Goal: Navigation & Orientation: Find specific page/section

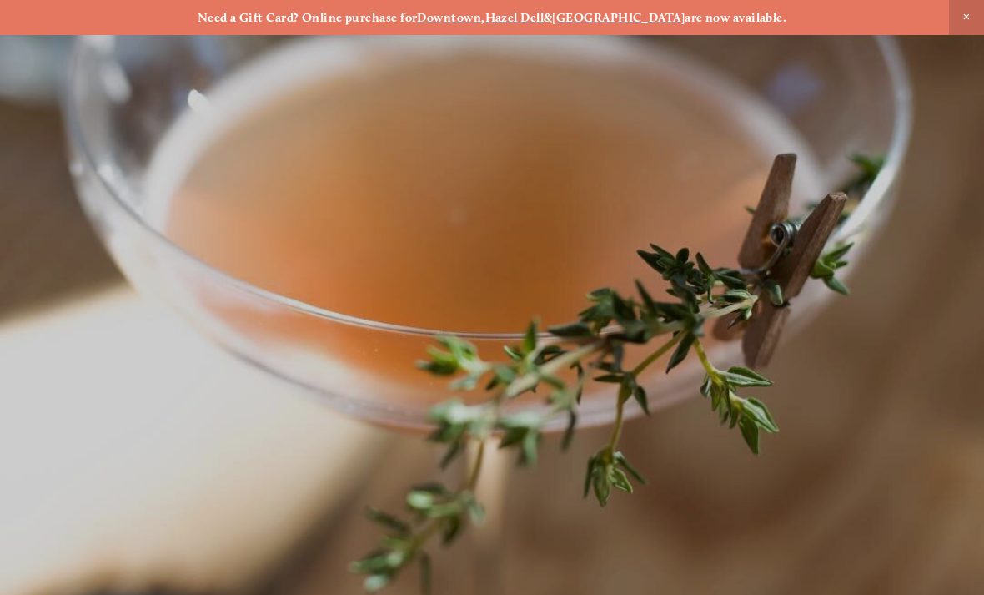
scroll to position [-14, 0]
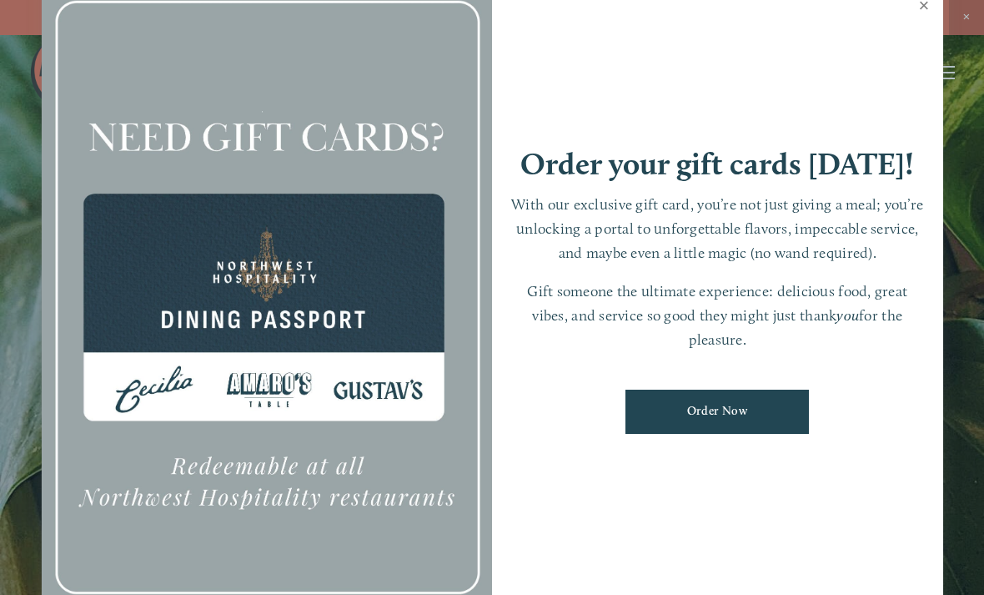
click at [922, 25] on link "Close" at bounding box center [925, 7] width 33 height 47
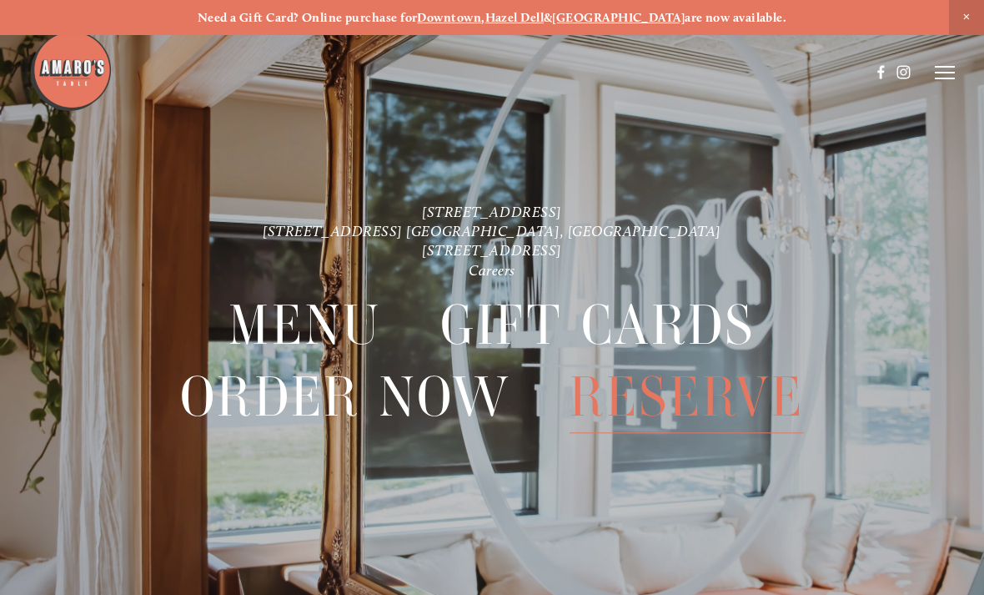
scroll to position [35, 0]
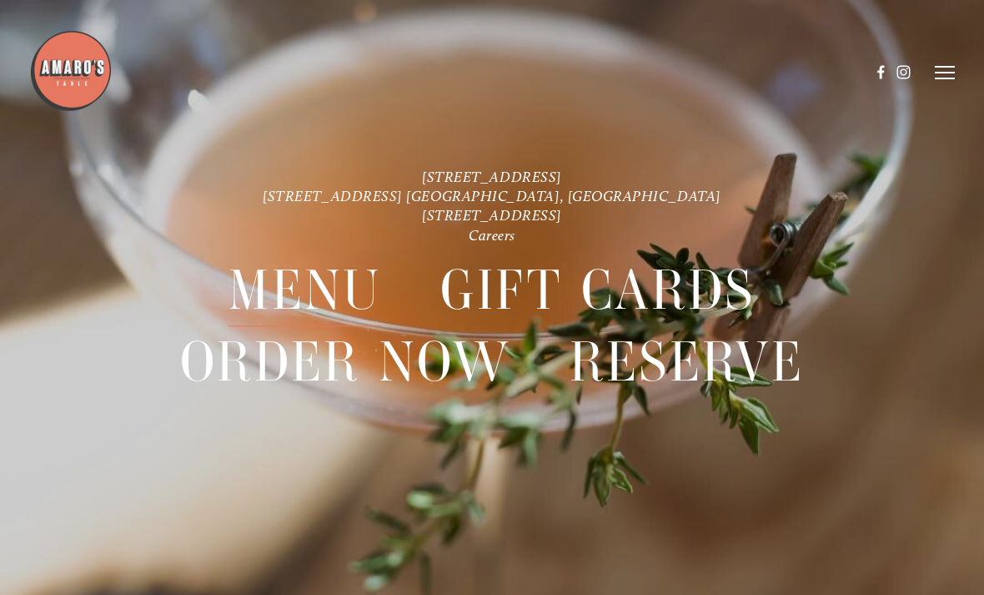
click at [325, 294] on span "Menu" at bounding box center [305, 290] width 153 height 72
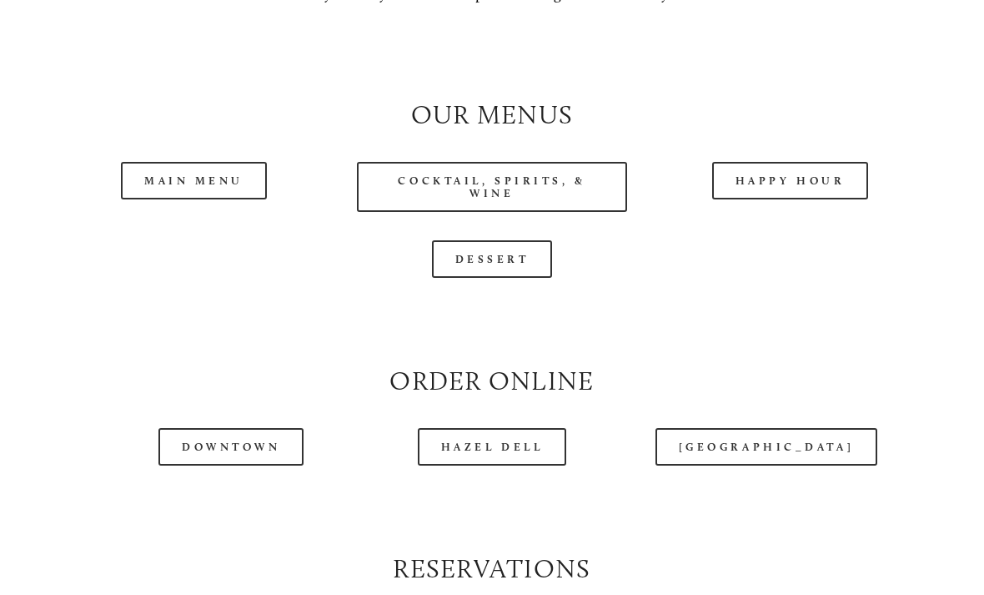
scroll to position [1462, 0]
click at [192, 195] on link "Main Menu" at bounding box center [194, 181] width 146 height 38
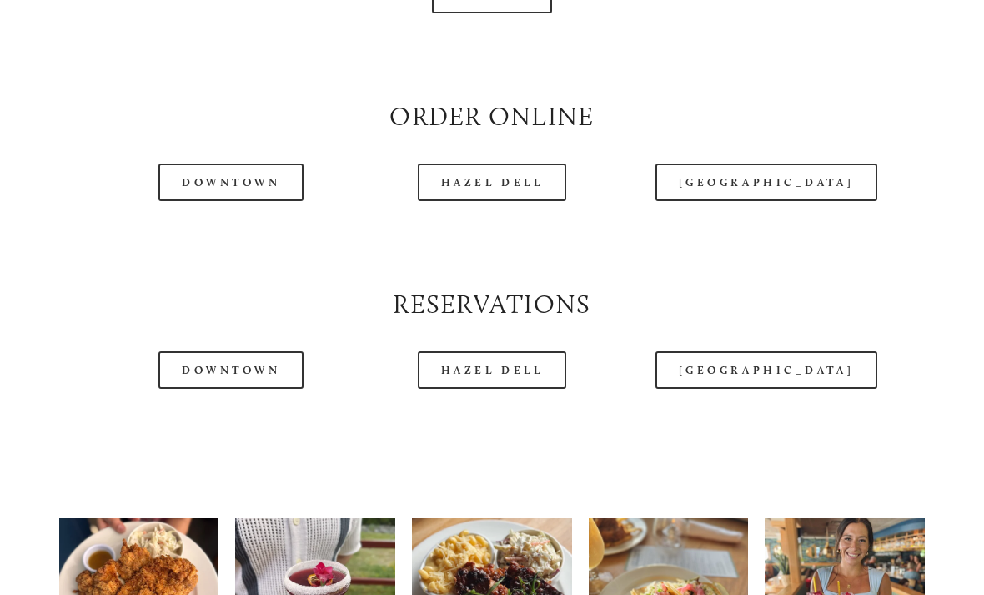
scroll to position [1729, 0]
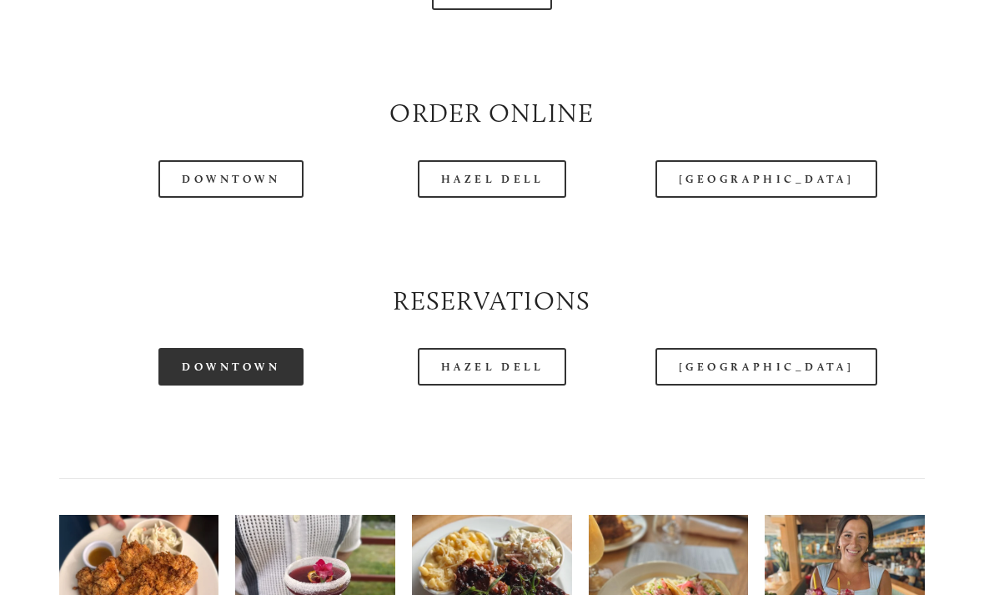
click at [259, 385] on link "Downtown" at bounding box center [231, 367] width 145 height 38
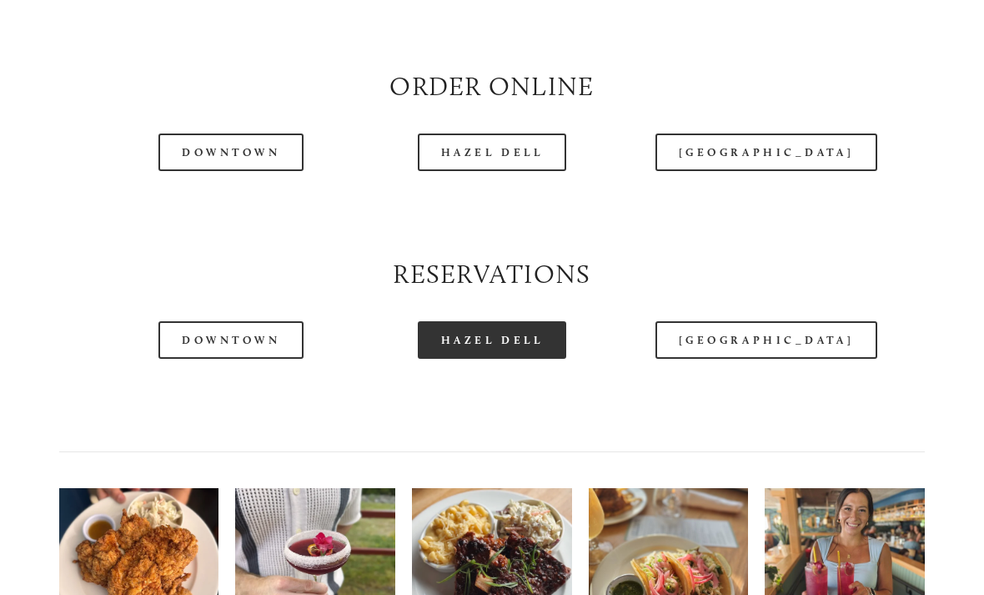
click at [523, 359] on link "Hazel Dell" at bounding box center [492, 340] width 149 height 38
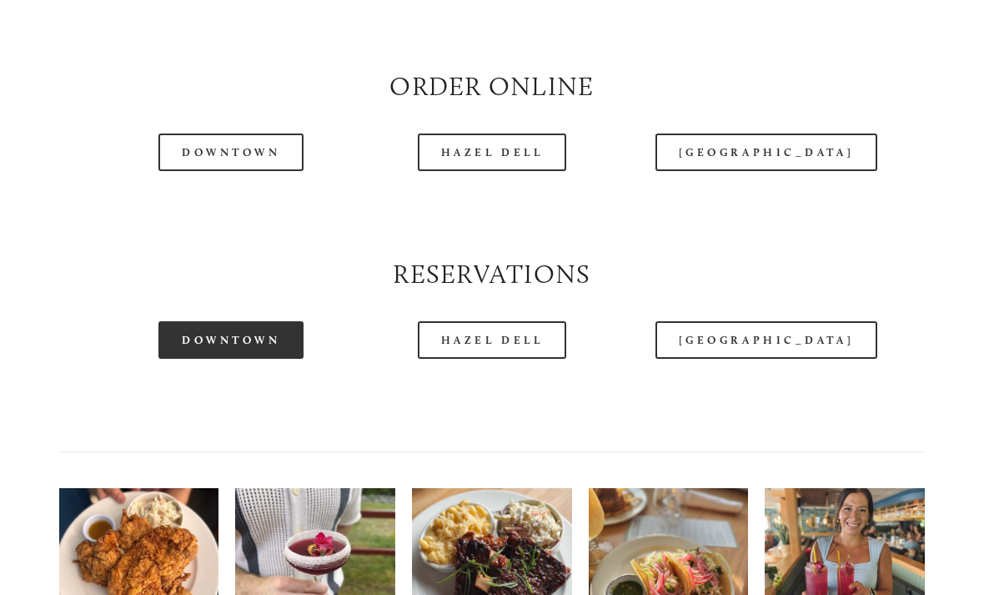
click at [210, 359] on link "Downtown" at bounding box center [231, 340] width 145 height 38
